Goal: Task Accomplishment & Management: Manage account settings

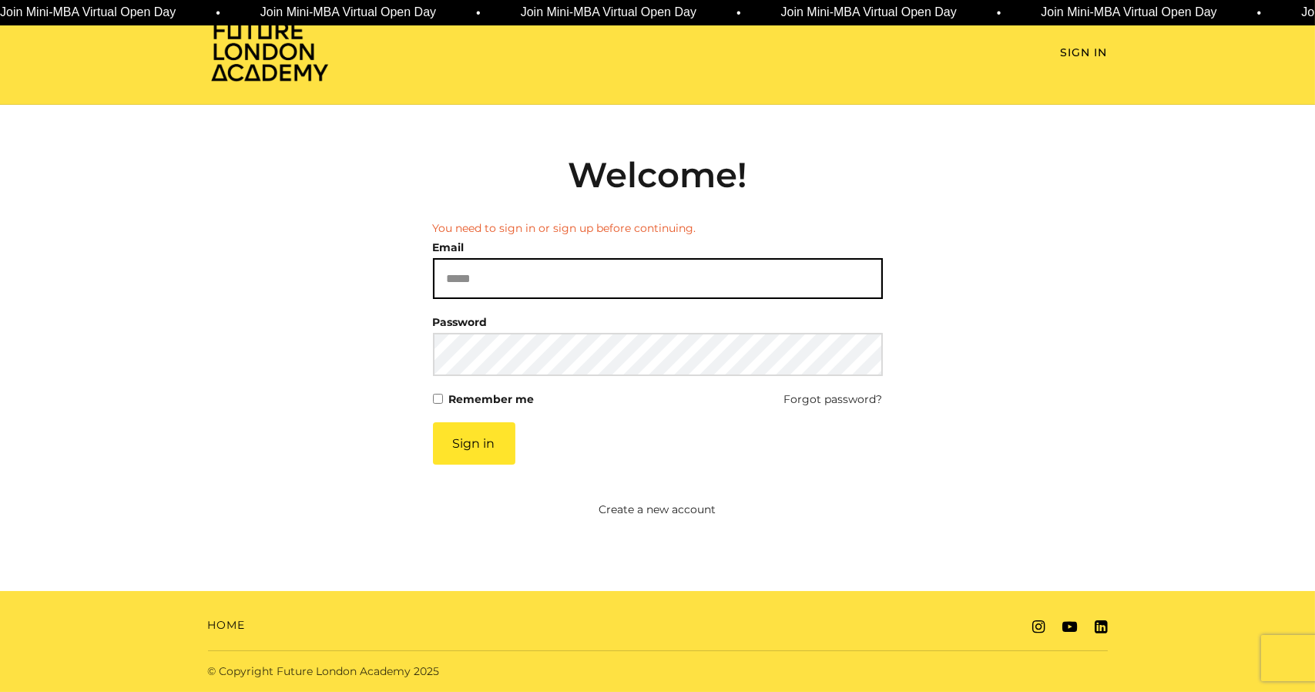
click at [479, 267] on input "Email" at bounding box center [658, 278] width 450 height 41
type input "**********"
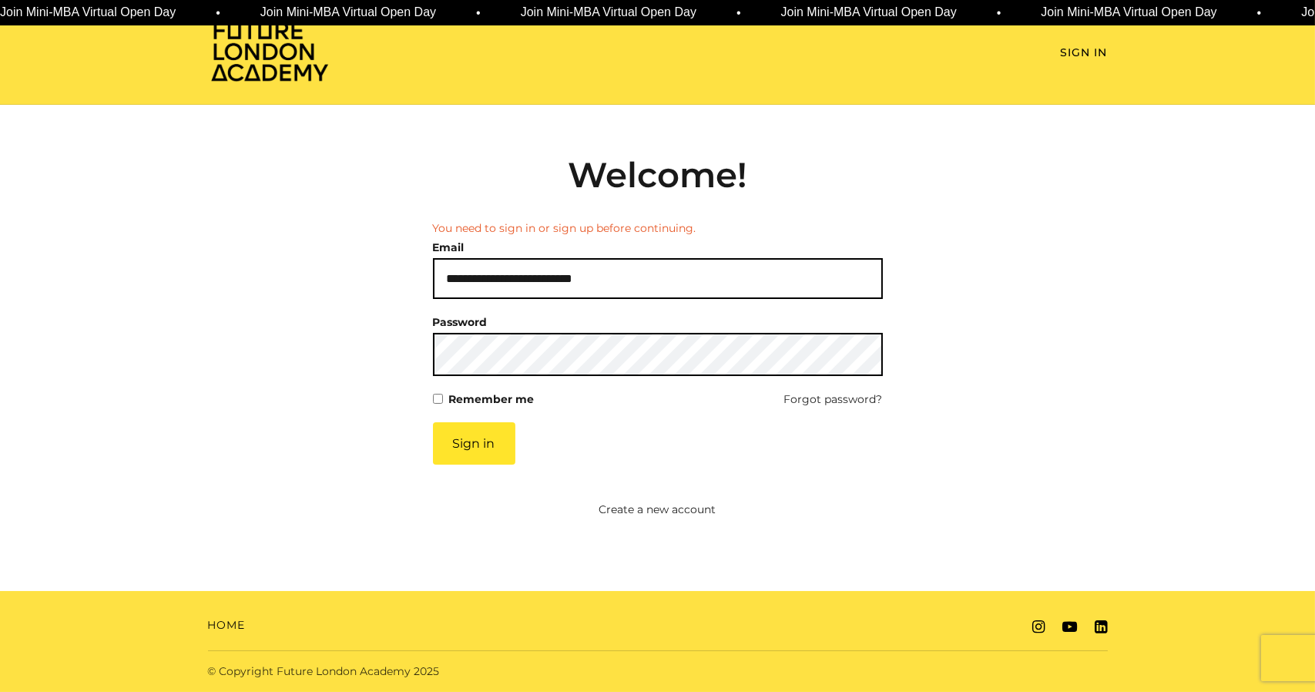
click at [433, 422] on button "Sign in" at bounding box center [474, 443] width 82 height 42
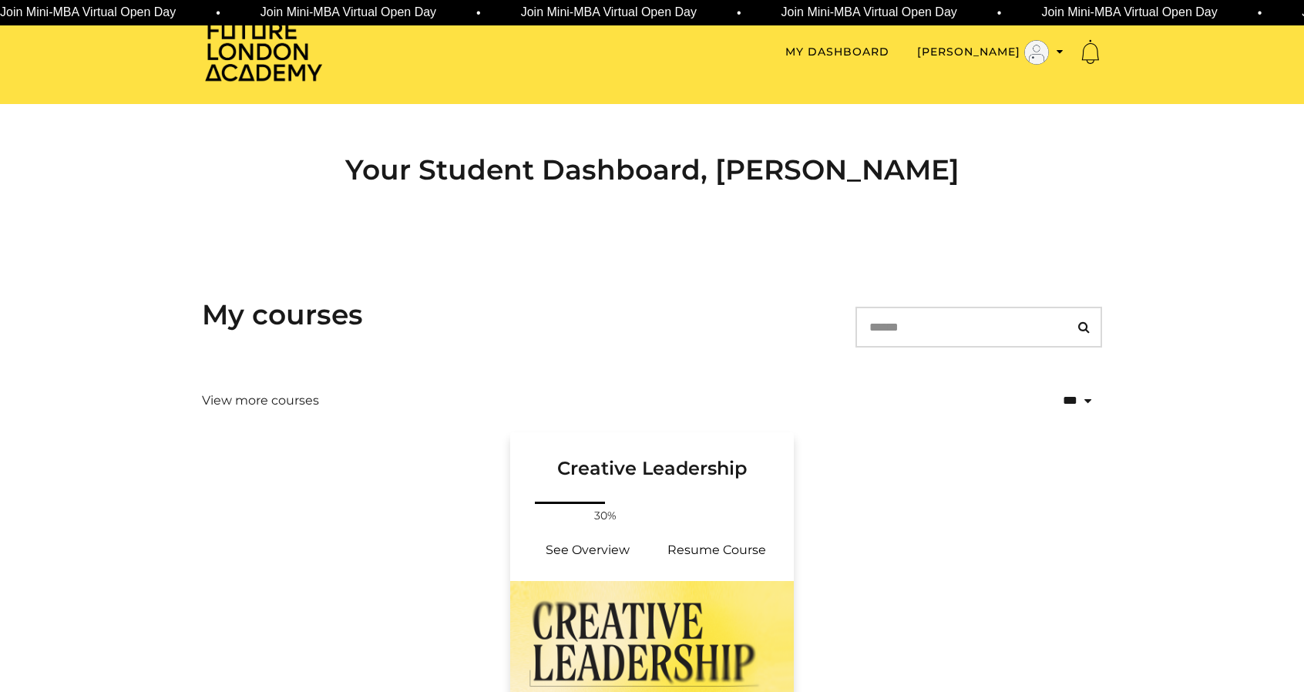
click at [601, 616] on img at bounding box center [652, 661] width 284 height 160
